Goal: Information Seeking & Learning: Learn about a topic

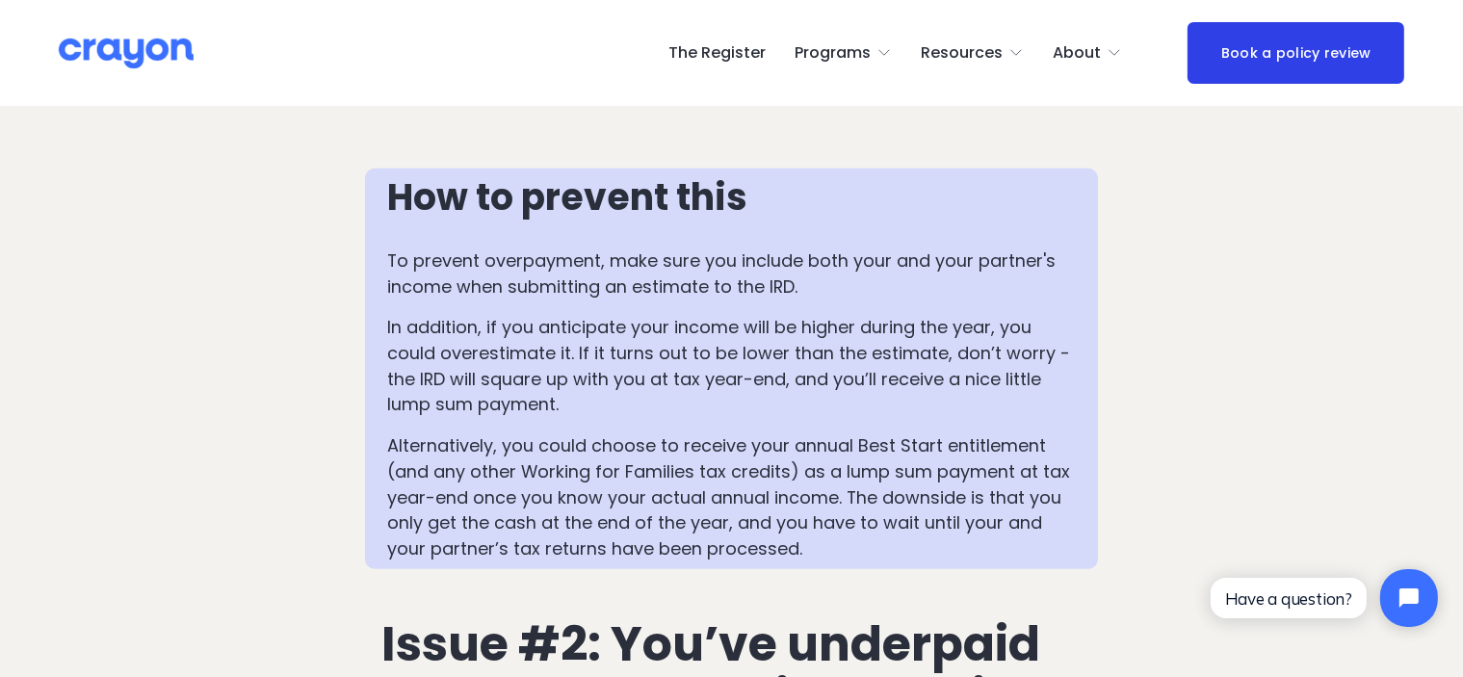
scroll to position [2069, 0]
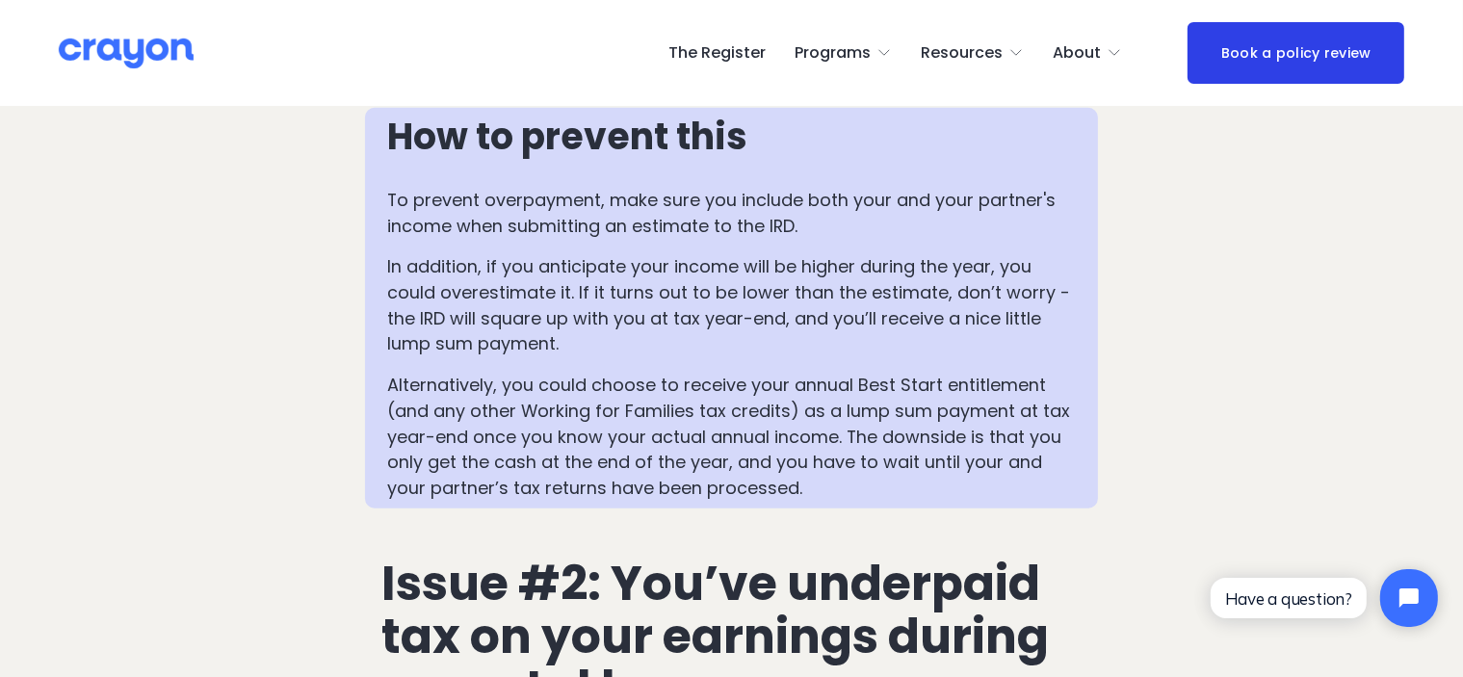
drag, startPoint x: 0, startPoint y: 0, endPoint x: 1473, endPoint y: 672, distance: 1619.4
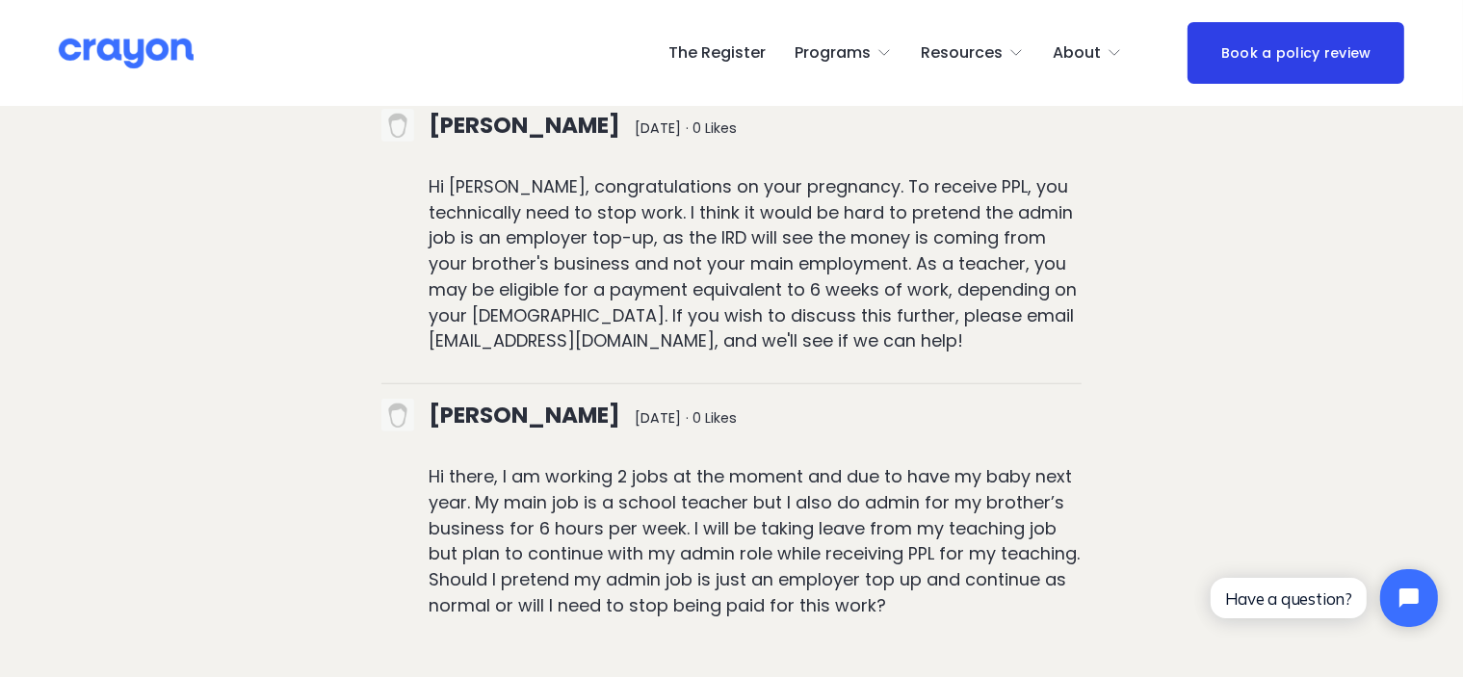
scroll to position [7986, 0]
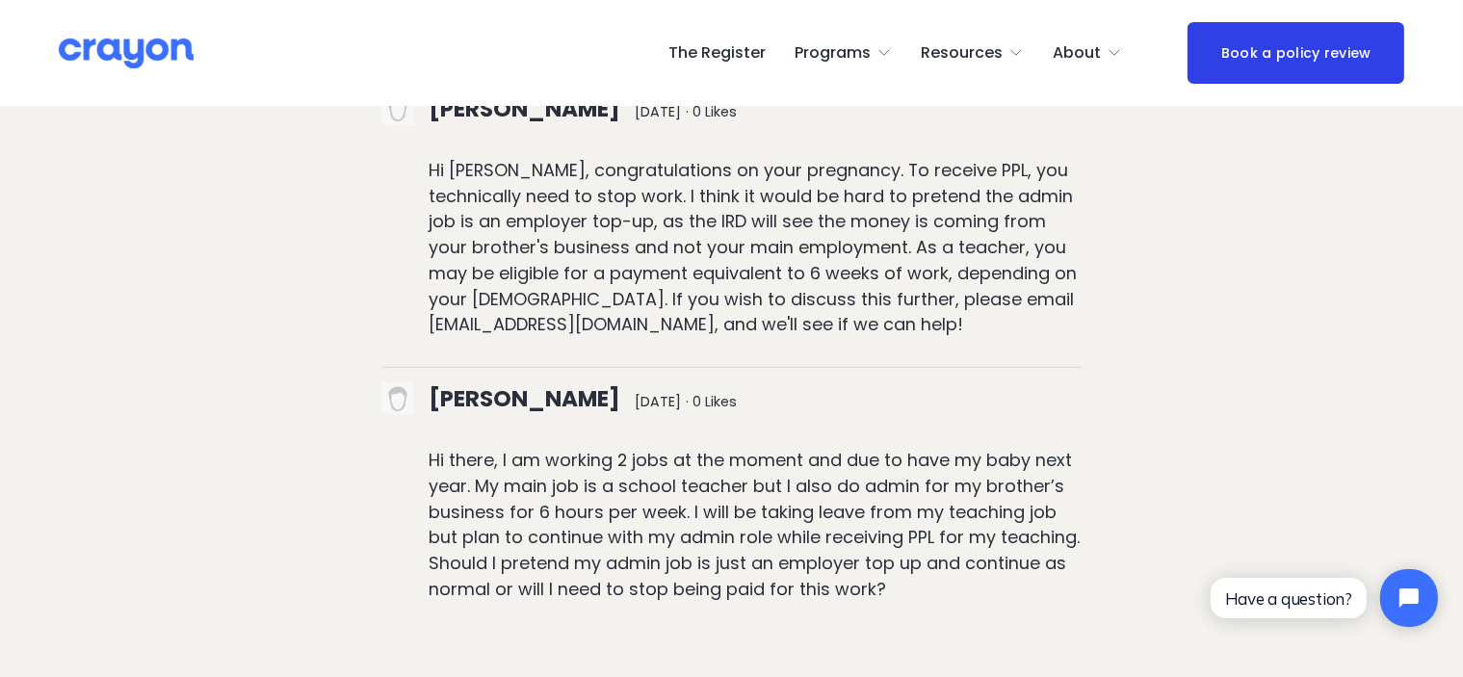
click at [87, 53] on img at bounding box center [126, 54] width 135 height 34
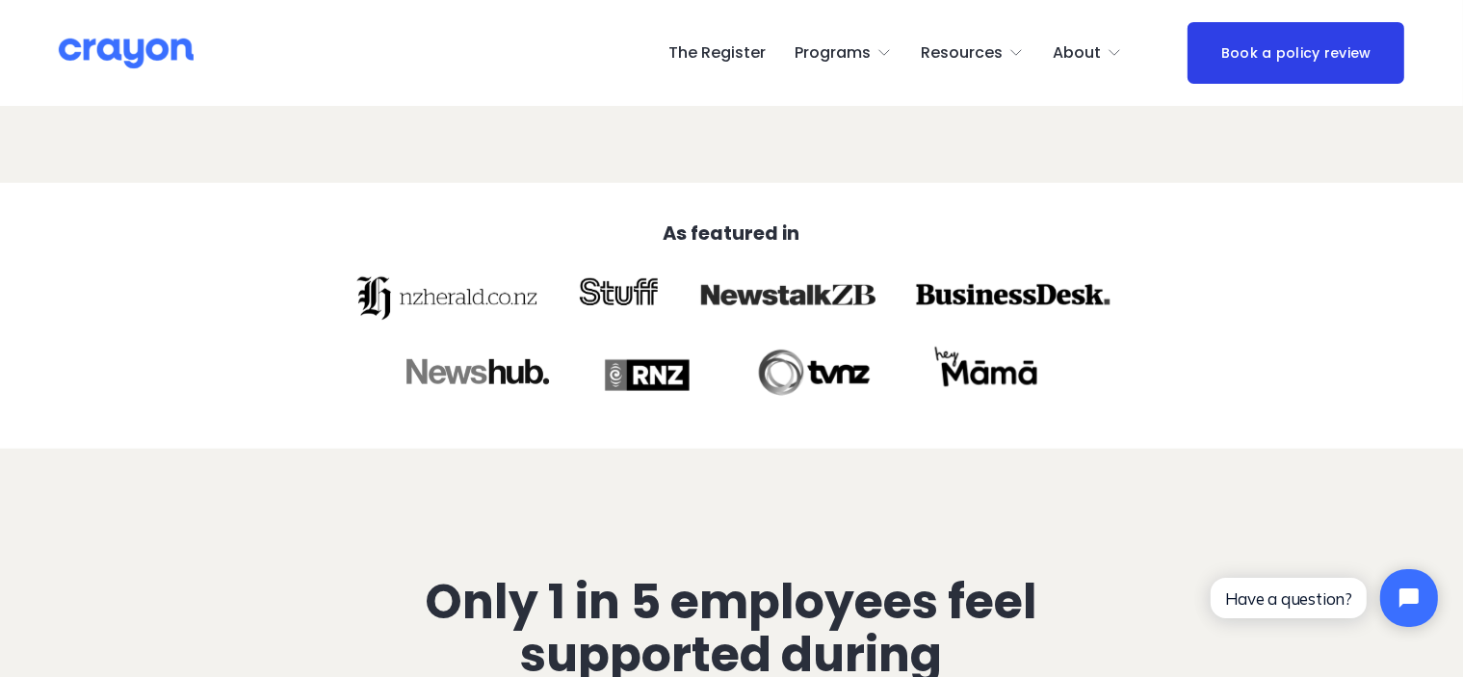
scroll to position [113, 0]
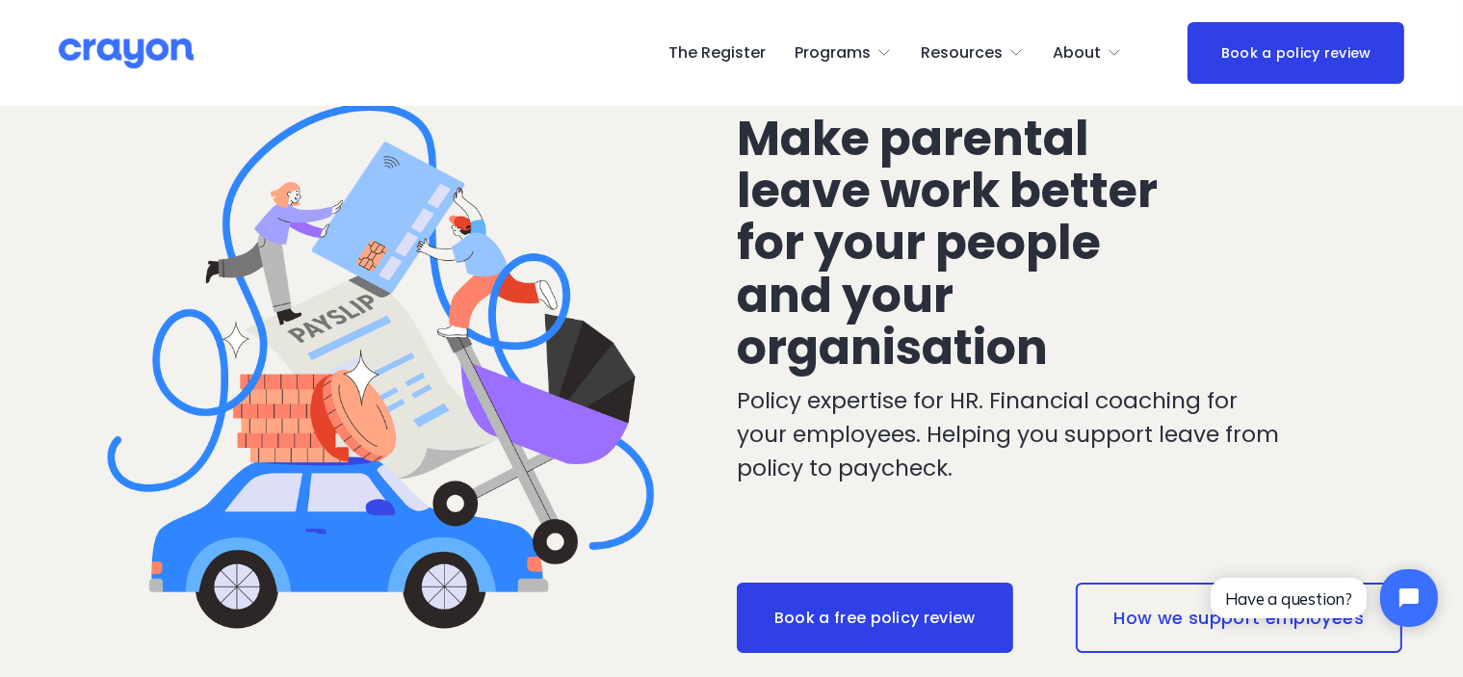
click at [0, 0] on span "About Us" at bounding box center [0, 0] width 0 height 0
